Goal: Navigation & Orientation: Find specific page/section

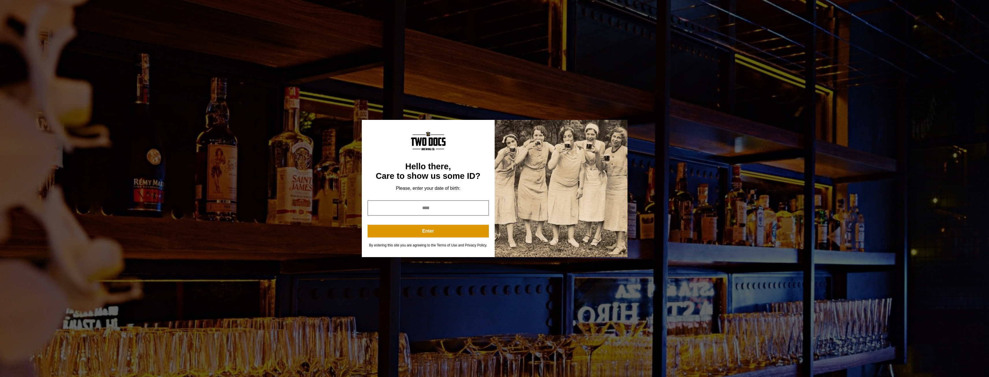
click at [423, 210] on input "year" at bounding box center [428, 207] width 121 height 15
type input "****"
click at [424, 233] on button "Enter" at bounding box center [428, 231] width 121 height 13
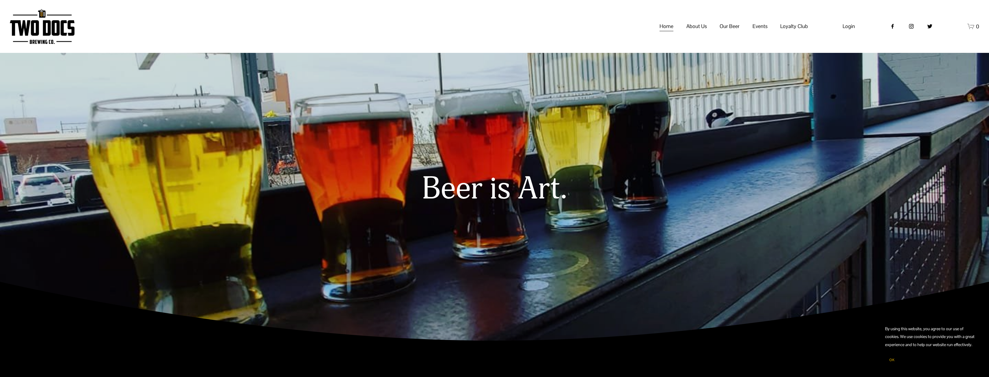
click at [0, 0] on span "Calendar" at bounding box center [0, 0] width 0 height 0
click at [695, 31] on span "About Us" at bounding box center [696, 26] width 21 height 10
click at [0, 0] on span "Our Mission" at bounding box center [0, 0] width 0 height 0
click at [910, 29] on use "instagram-unauth" at bounding box center [911, 26] width 5 height 5
click at [910, 29] on icon "instagram-unauth" at bounding box center [911, 26] width 6 height 6
